Goal: Information Seeking & Learning: Stay updated

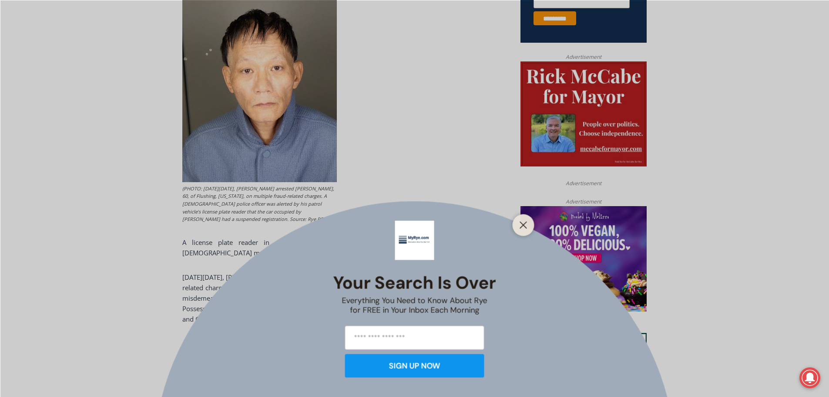
scroll to position [435, 0]
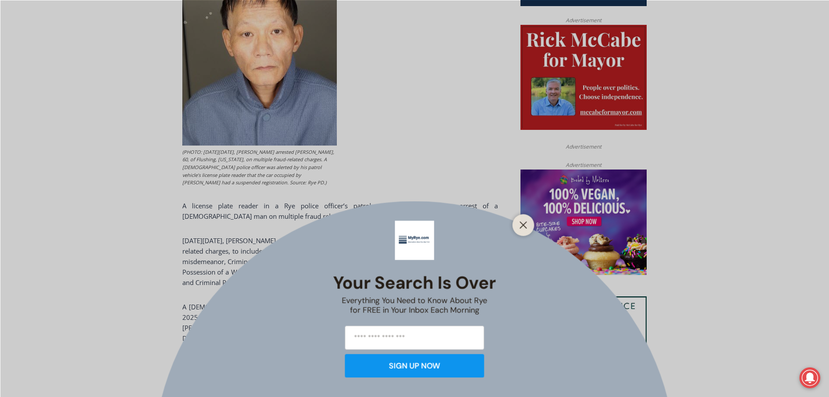
click at [516, 227] on div at bounding box center [524, 225] width 22 height 22
click at [534, 225] on div at bounding box center [524, 225] width 22 height 22
click at [528, 229] on button "Close" at bounding box center [524, 225] width 12 height 12
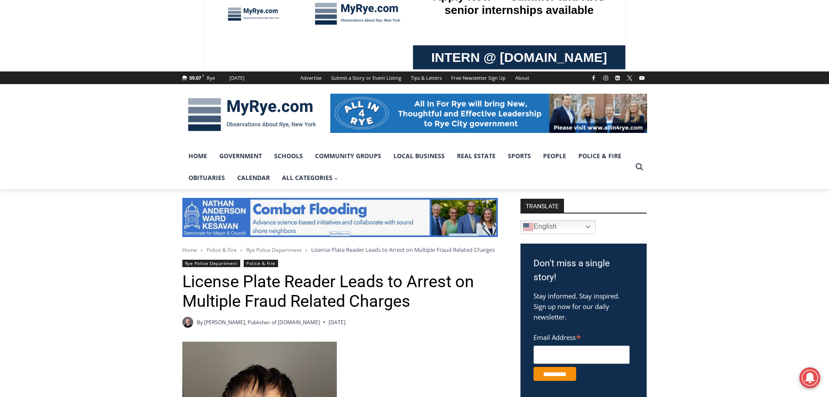
scroll to position [0, 0]
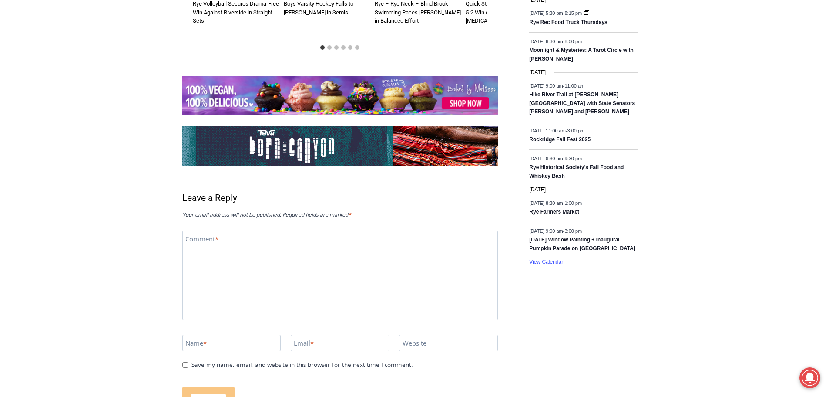
scroll to position [1175, 0]
